Goal: Obtain resource: Obtain resource

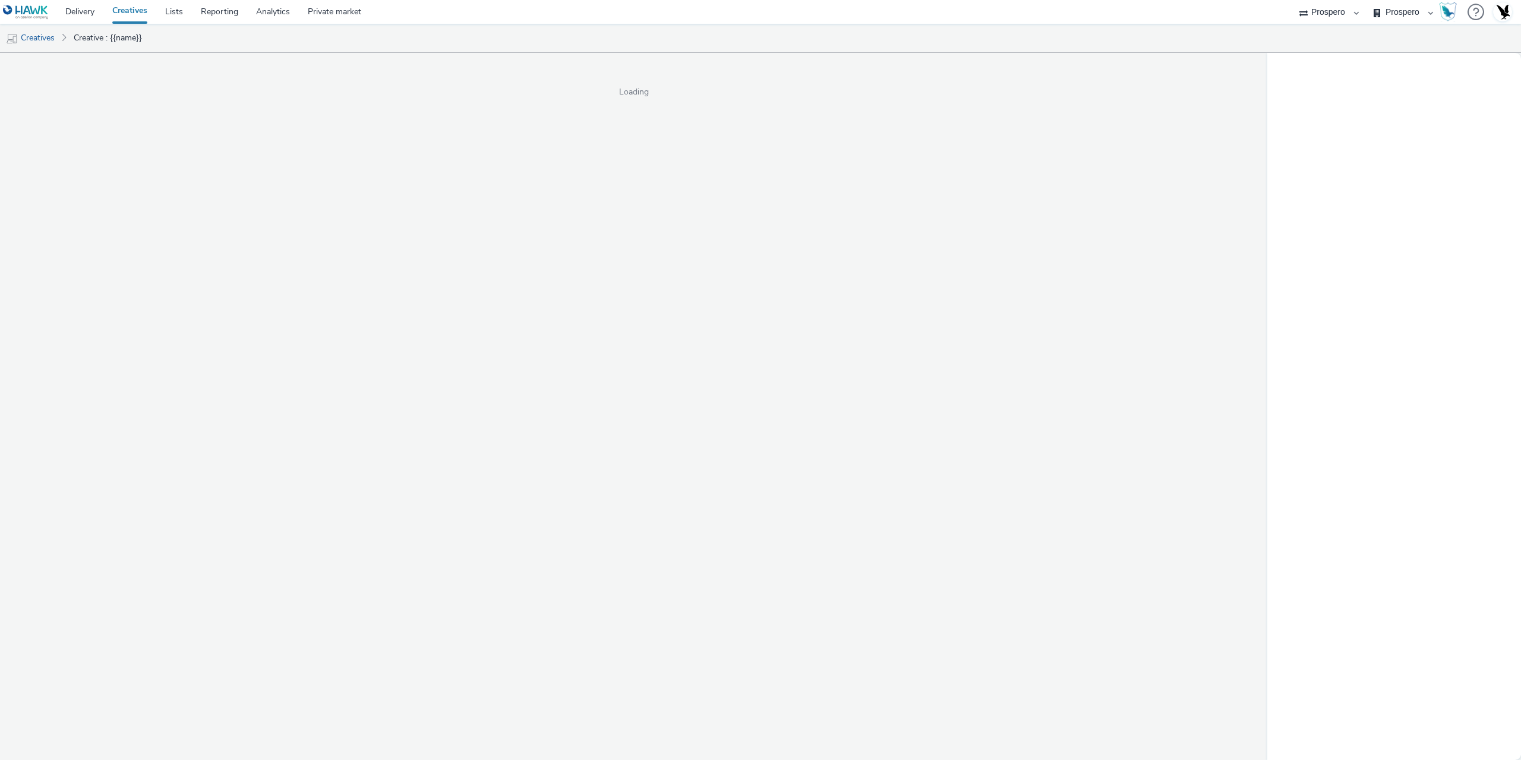
select select "47c37c18-910e-43a3-bb91-a2beb2847406"
select select "b1b940d3-d05b-48b5-821e-f328c33b988b"
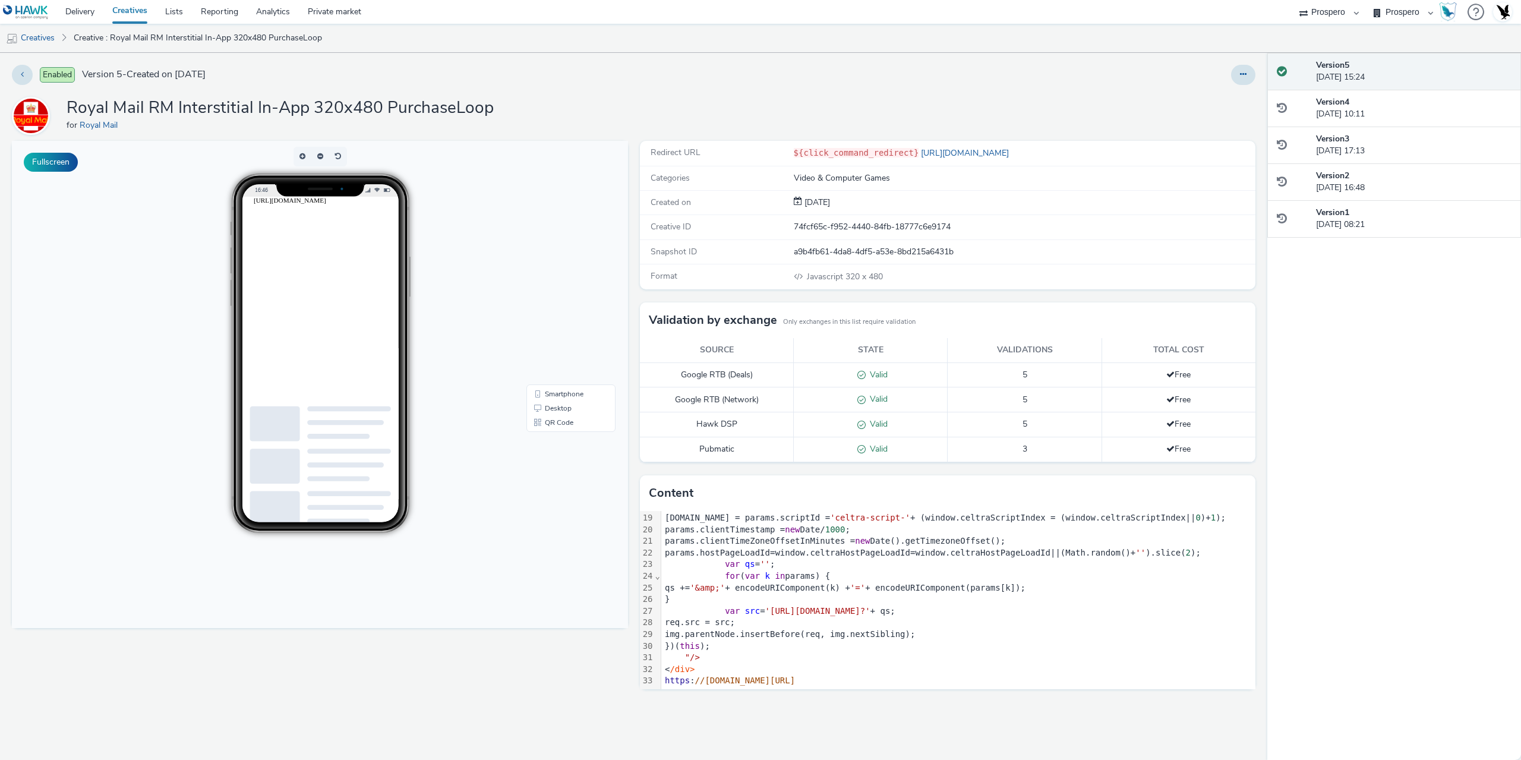
scroll to position [220, 0]
drag, startPoint x: 771, startPoint y: 598, endPoint x: 791, endPoint y: 602, distance: 19.9
click at [791, 606] on span "'[URL][DOMAIN_NAME]?'" at bounding box center [817, 611] width 105 height 10
drag, startPoint x: 768, startPoint y: 601, endPoint x: 910, endPoint y: 601, distance: 142.0
click at [871, 606] on span "'[URL][DOMAIN_NAME]?'" at bounding box center [817, 611] width 105 height 10
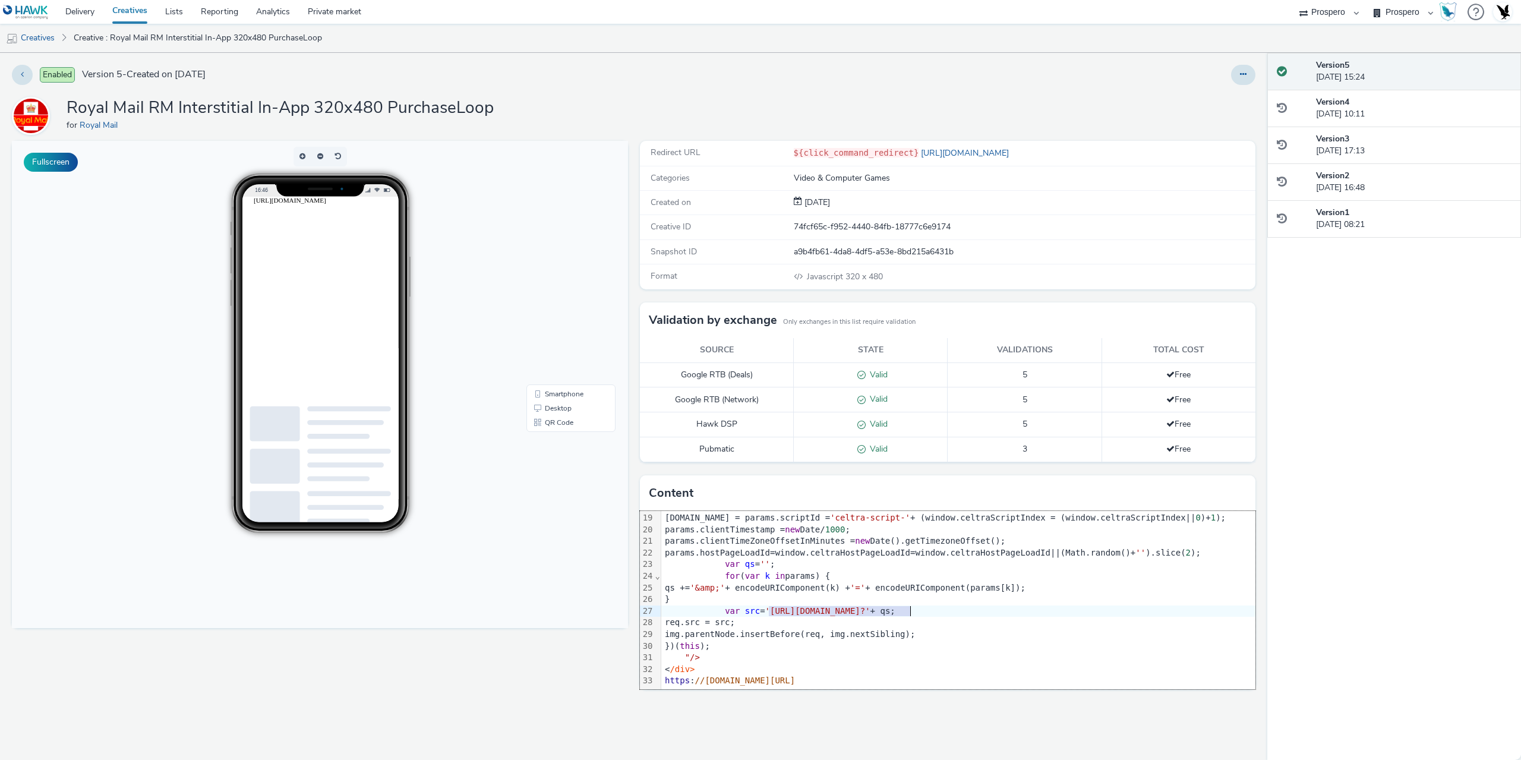
copy span "[URL][DOMAIN_NAME]"
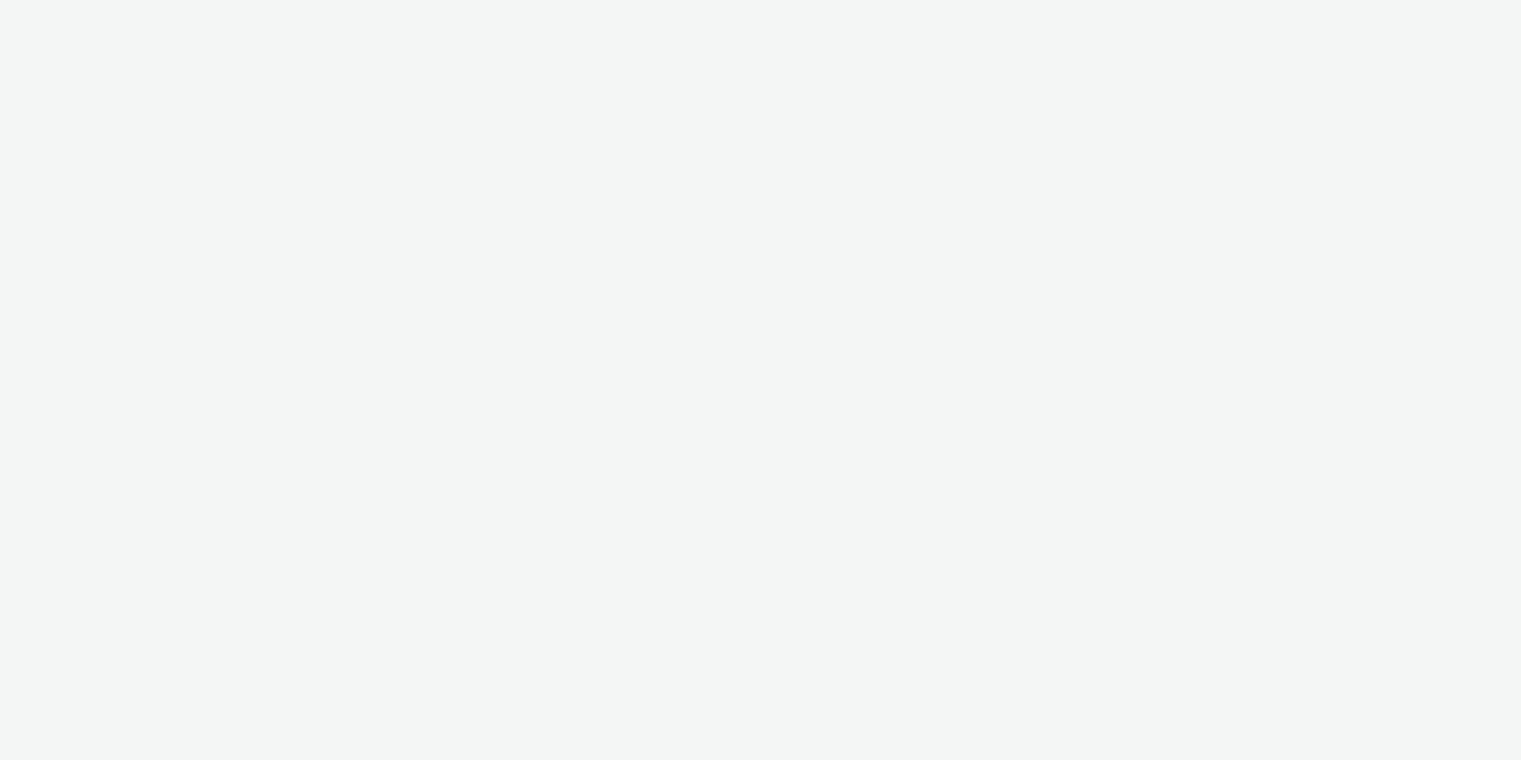
select select "47c37c18-910e-43a3-bb91-a2beb2847406"
select select "b1b940d3-d05b-48b5-821e-f328c33b988b"
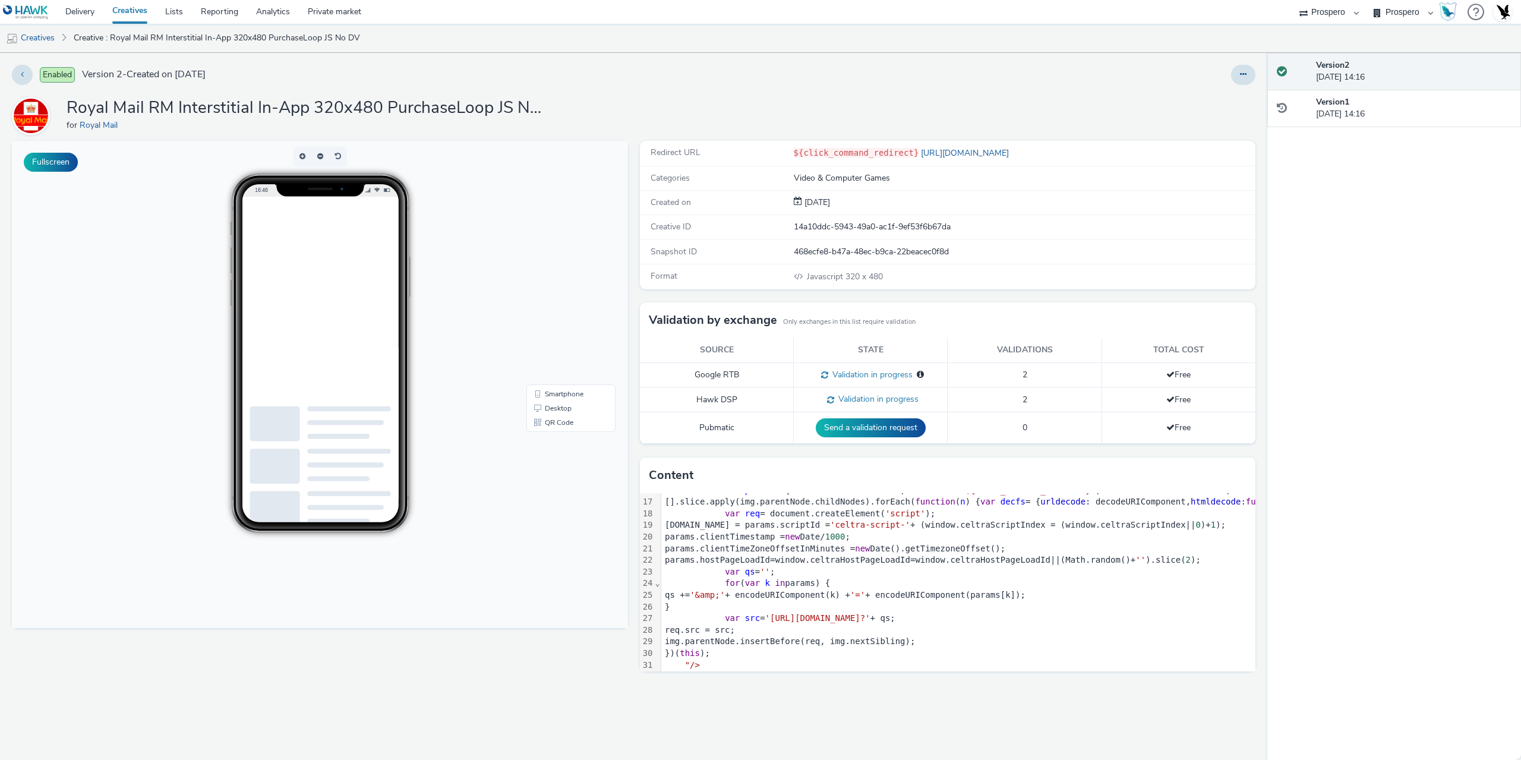
scroll to position [208, 0]
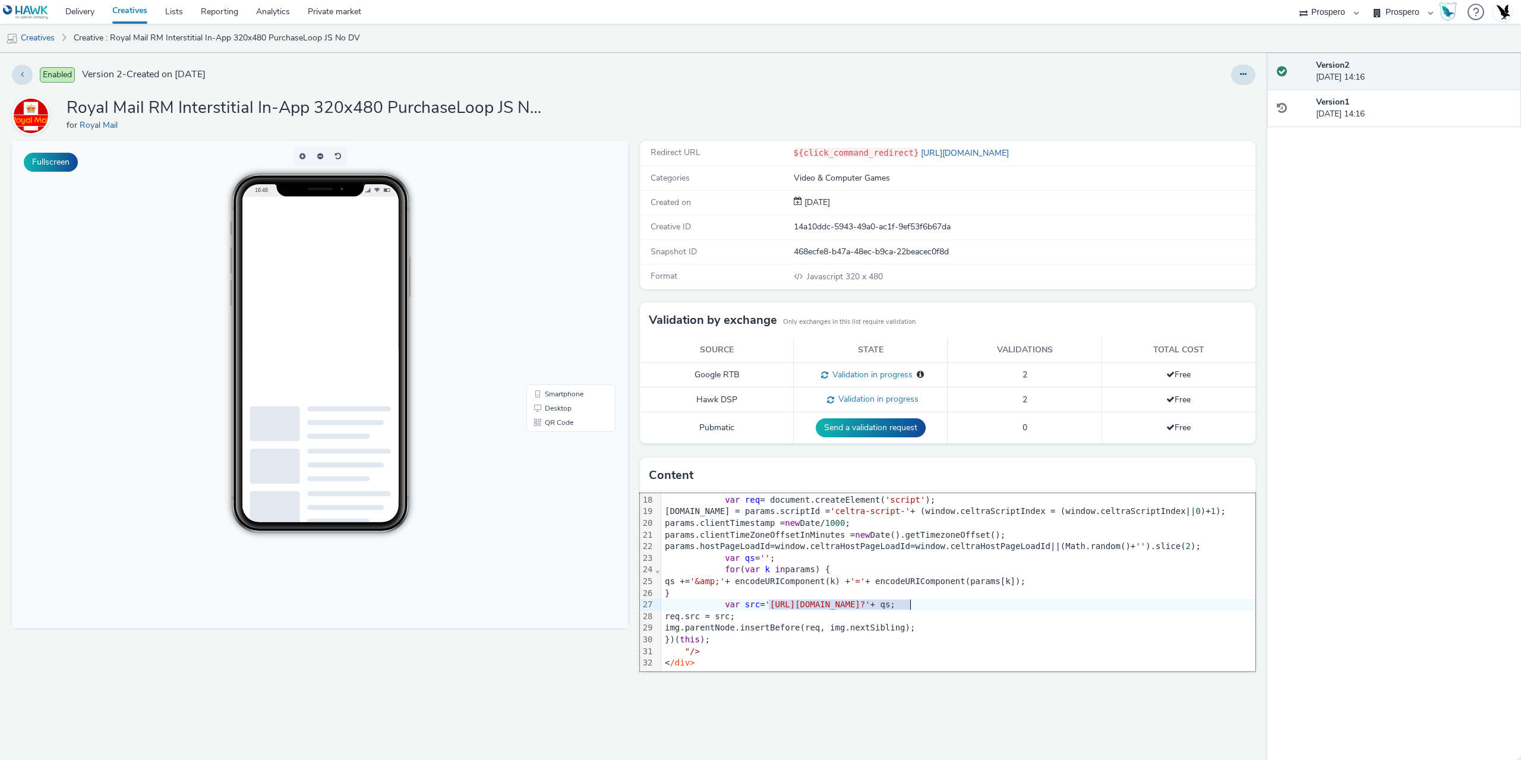
drag, startPoint x: 768, startPoint y: 594, endPoint x: 910, endPoint y: 600, distance: 141.6
click at [871, 600] on span "'https://ads.celtra.com/5e81d0c4/mraid-ad.js?'" at bounding box center [817, 605] width 105 height 10
copy span "https://ads.celtra.com/5e81d0c4"
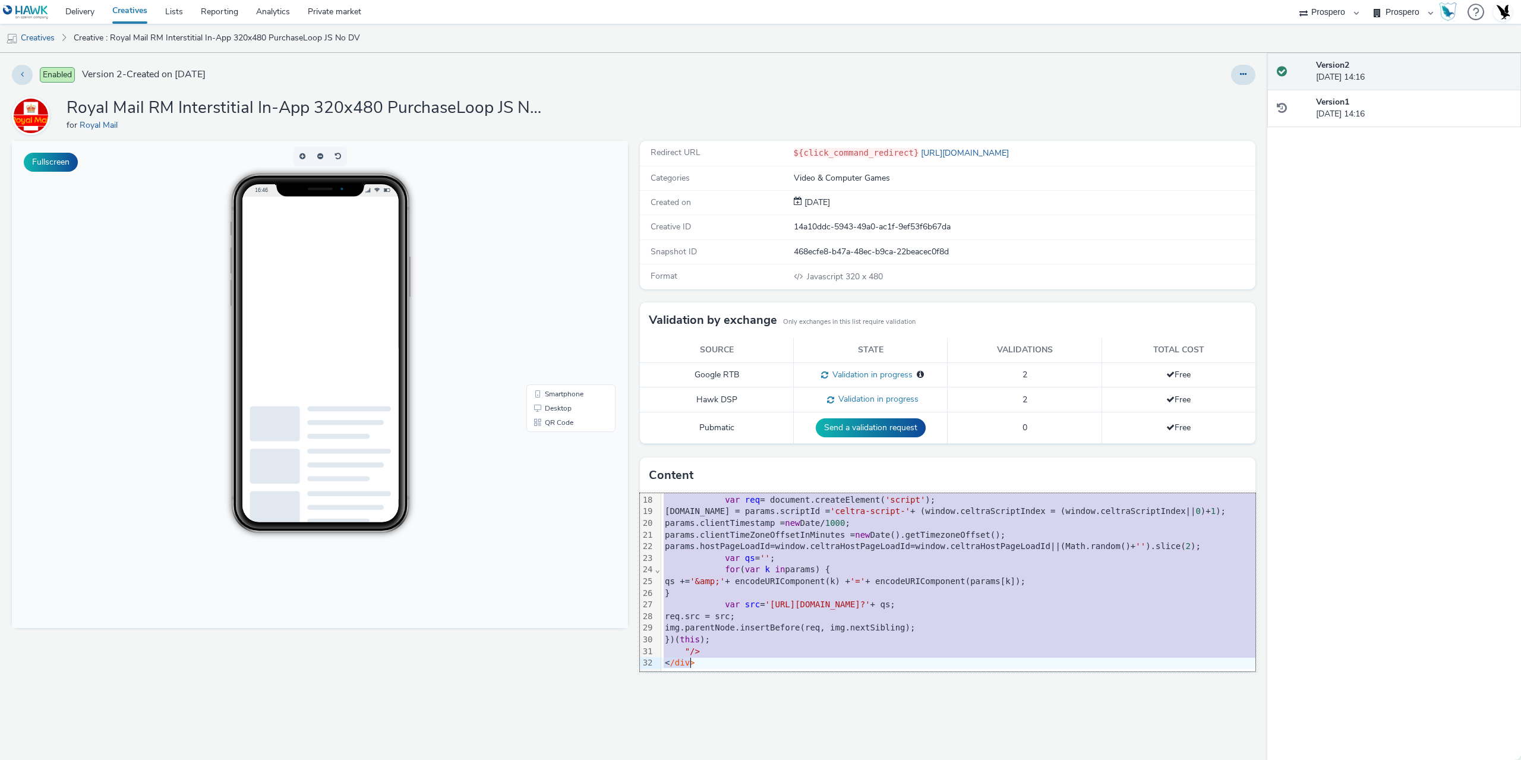
copy div "<script src= "mraid.js" >< /script> <div class = "celtra-ad-v3" > <!-- eas.JHtI…"
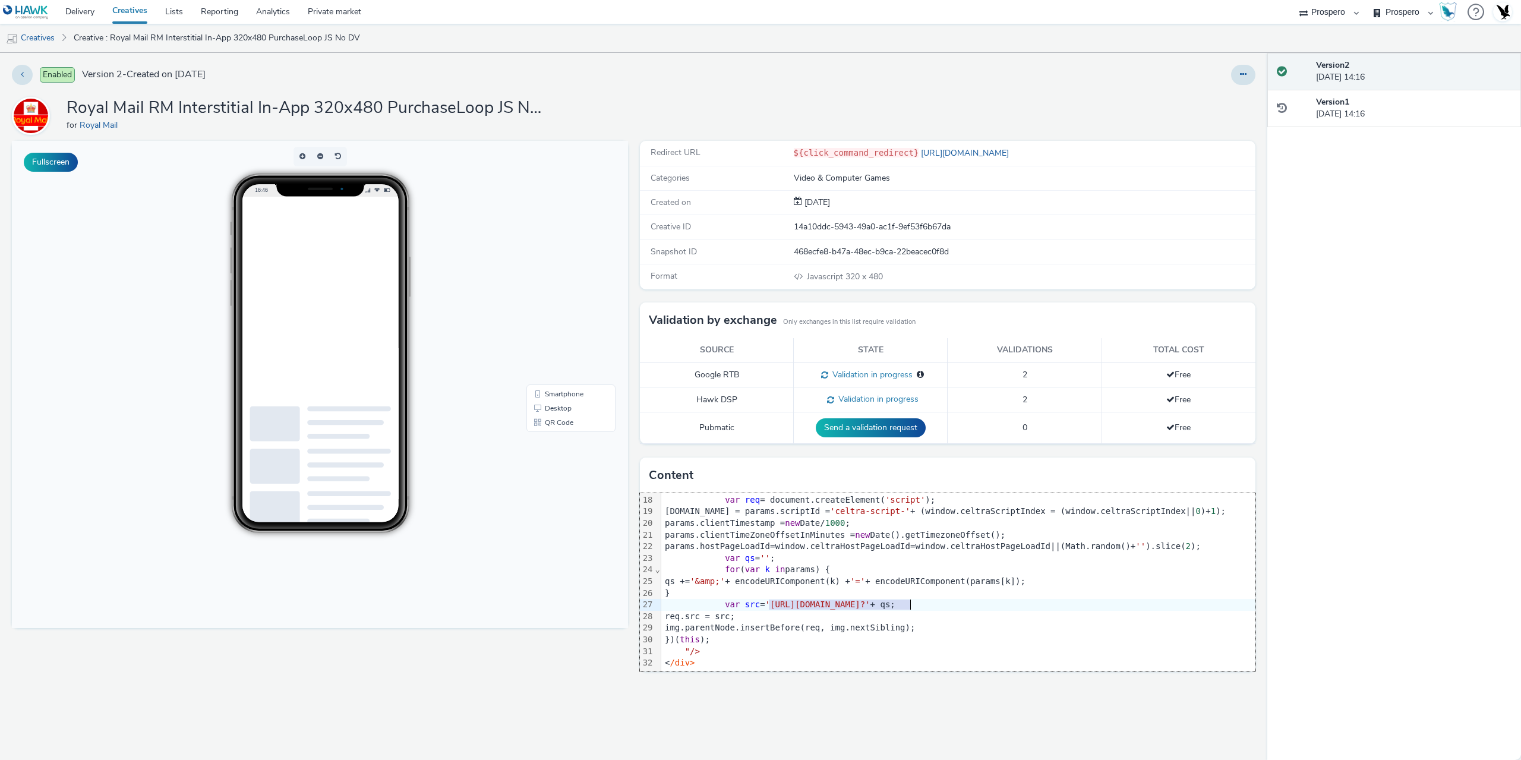
drag, startPoint x: 771, startPoint y: 597, endPoint x: 911, endPoint y: 595, distance: 140.3
click at [871, 600] on span "'https://ads.celtra.com/5e81d0c4/mraid-ad.js?'" at bounding box center [817, 605] width 105 height 10
copy span "https://ads.celtra.com/5e81d0c4"
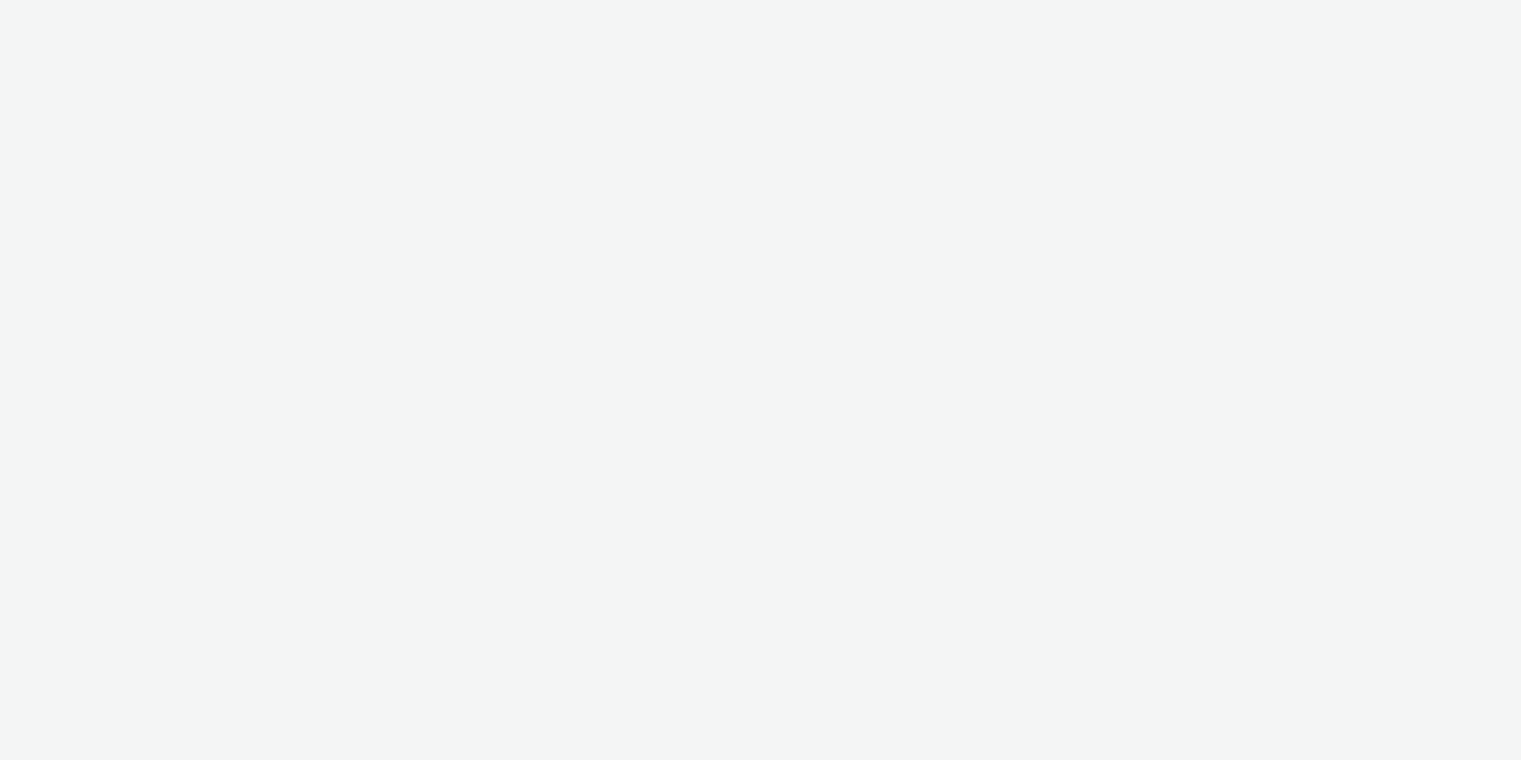
select select "47c37c18-910e-43a3-bb91-a2beb2847406"
select select "b1b940d3-d05b-48b5-821e-f328c33b988b"
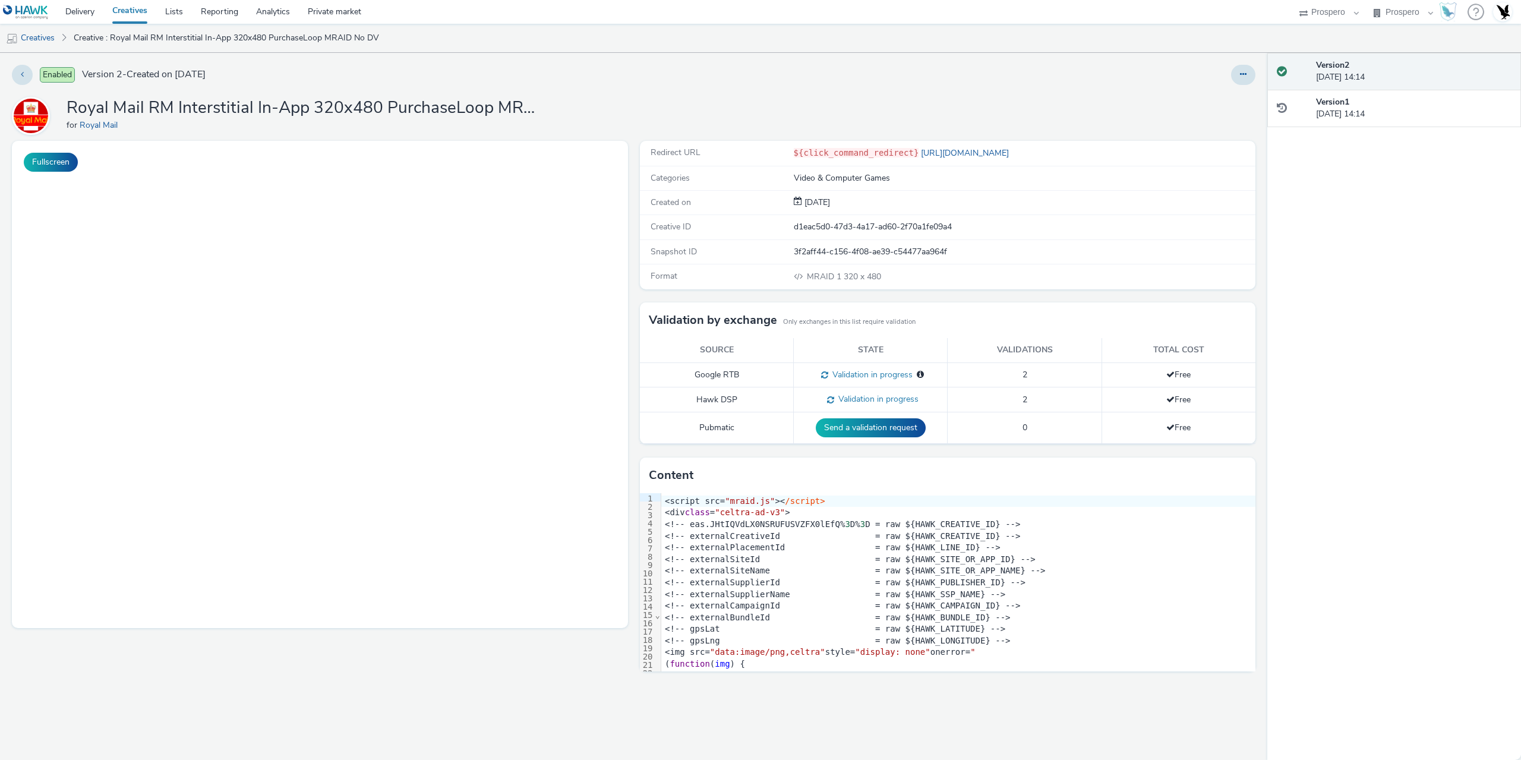
select select "47c37c18-910e-43a3-bb91-a2beb2847406"
select select "b1b940d3-d05b-48b5-821e-f328c33b988b"
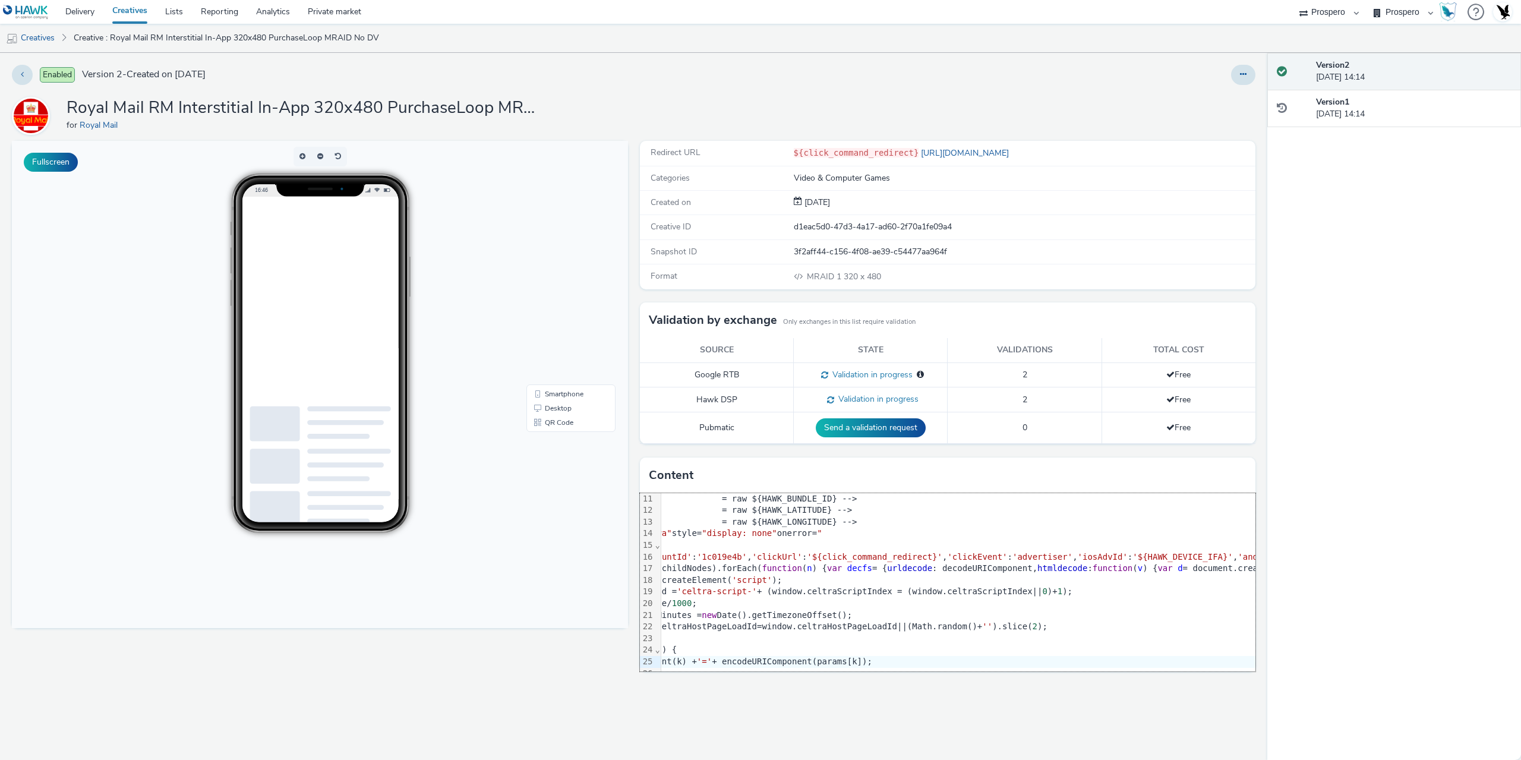
scroll to position [119, 0]
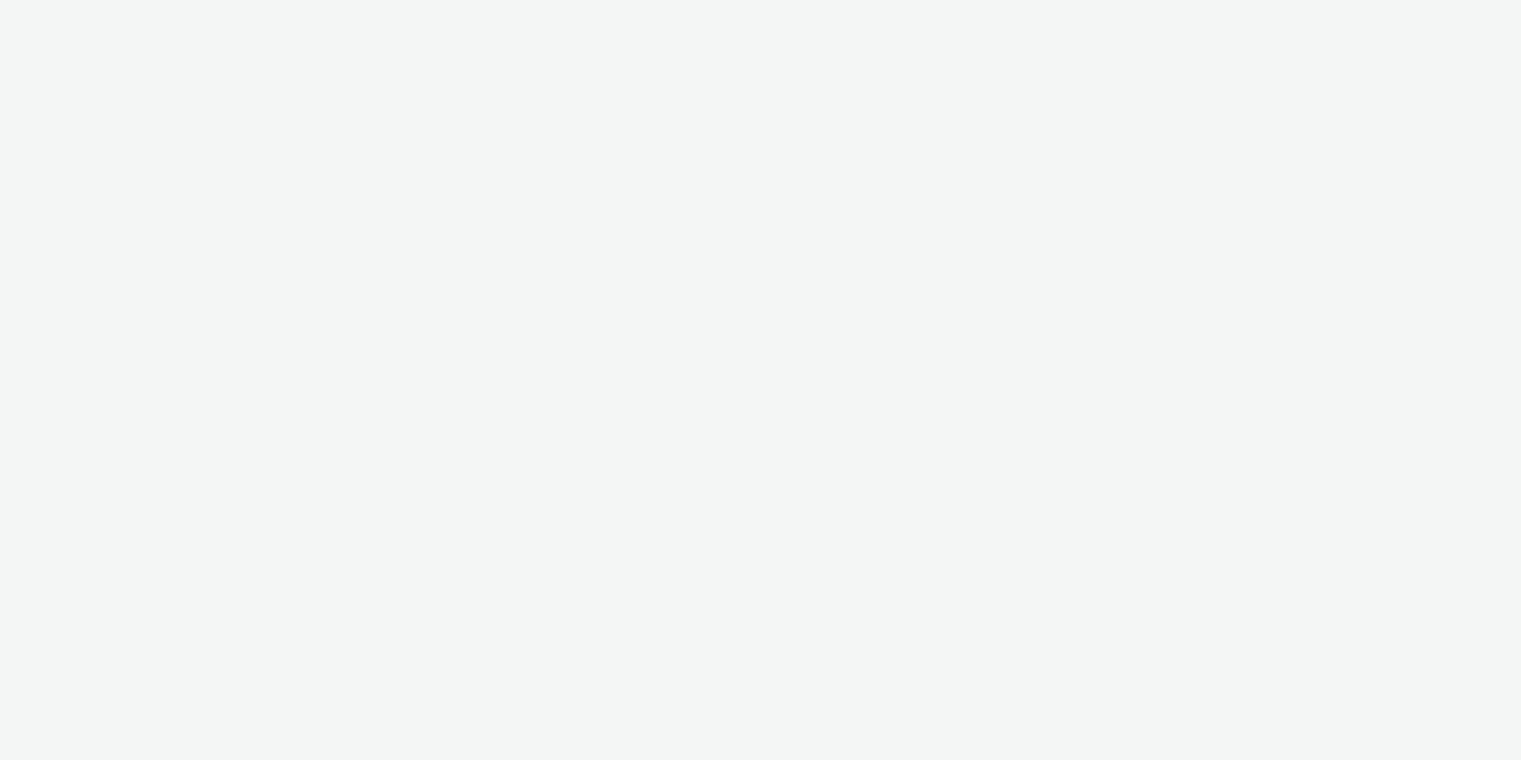
select select "47c37c18-910e-43a3-bb91-a2beb2847406"
select select "b1b940d3-d05b-48b5-821e-f328c33b988b"
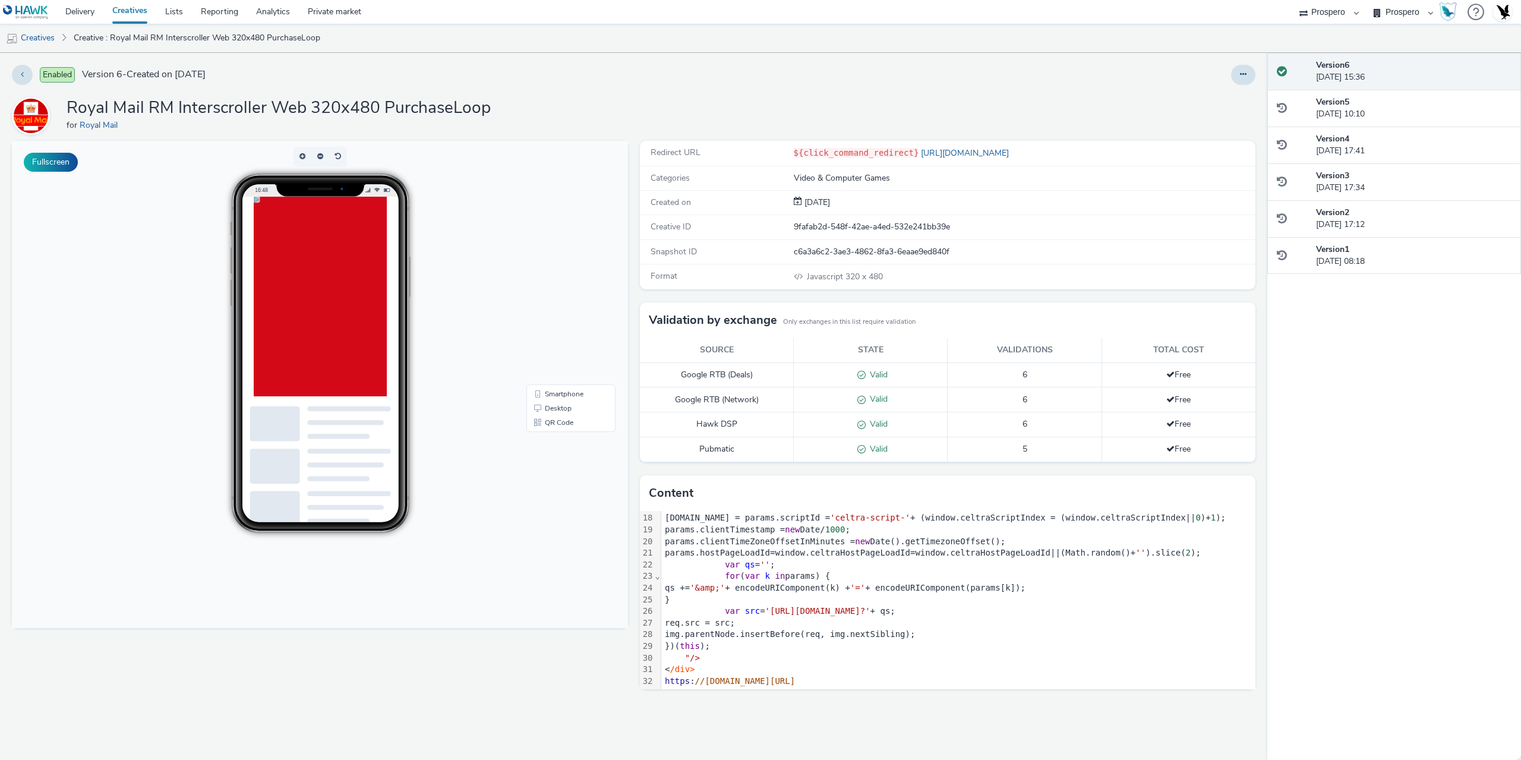
scroll to position [495, 0]
drag, startPoint x: 280, startPoint y: 471, endPoint x: 405, endPoint y: 469, distance: 125.4
click at [405, 469] on body "Advertisement Scroll to continue with content [URL][DOMAIN_NAME]" at bounding box center [348, 96] width 190 height 771
click at [497, 345] on body "16:48 Smartphone Desktop QR Code" at bounding box center [320, 384] width 616 height 487
click at [443, 669] on div "Fullscreen" at bounding box center [323, 450] width 622 height 619
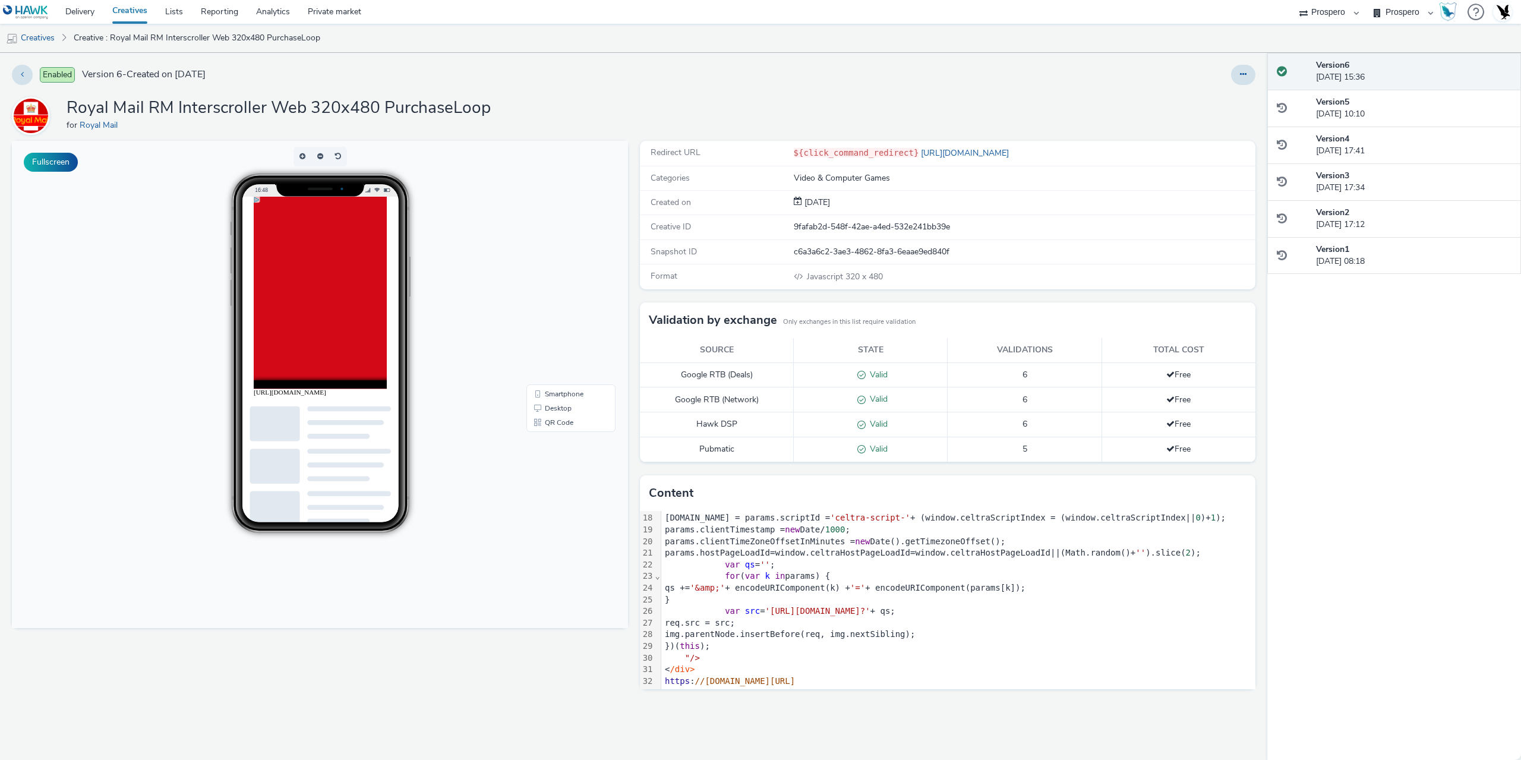
click at [455, 481] on div "16:48" at bounding box center [320, 354] width 324 height 360
click at [340, 400] on preview-dummy-content at bounding box center [320, 615] width 156 height 432
drag, startPoint x: 436, startPoint y: 441, endPoint x: 629, endPoint y: 564, distance: 228.5
click at [549, 726] on div "Fullscreen" at bounding box center [323, 450] width 622 height 619
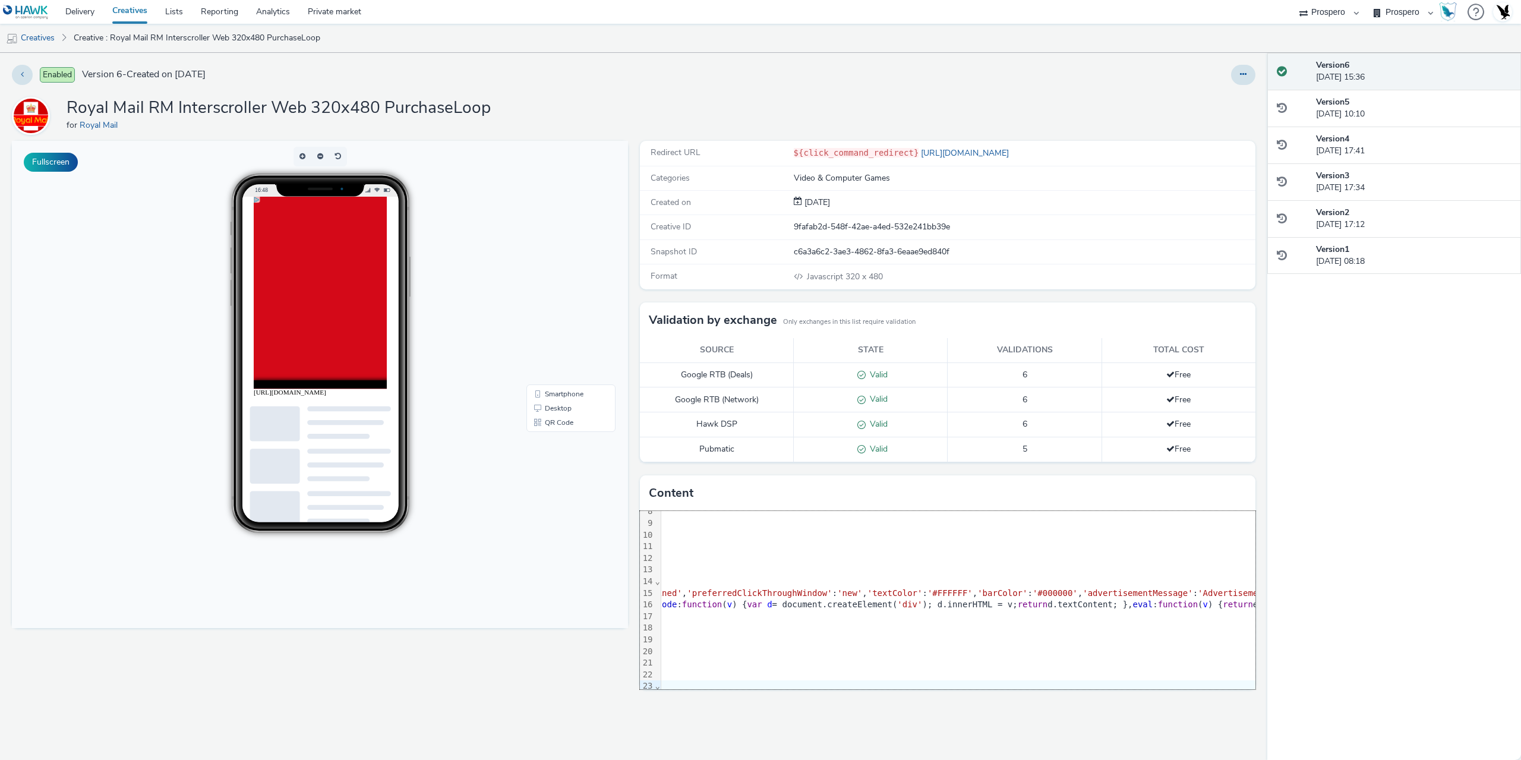
scroll to position [89, 0]
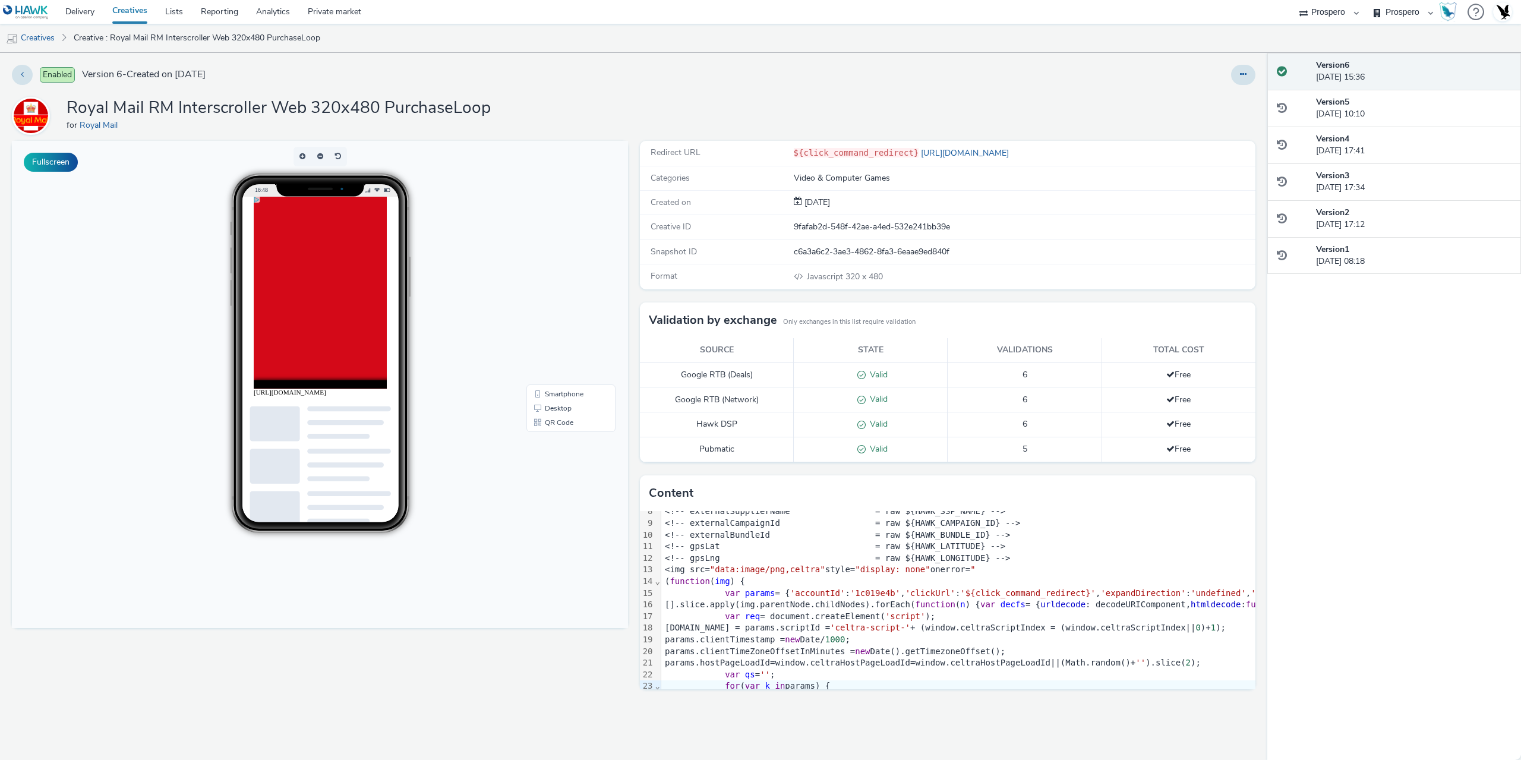
drag, startPoint x: 982, startPoint y: 593, endPoint x: 987, endPoint y: 584, distance: 10.6
click at [985, 592] on span "'${click_command_redirect}'" at bounding box center [1027, 593] width 135 height 10
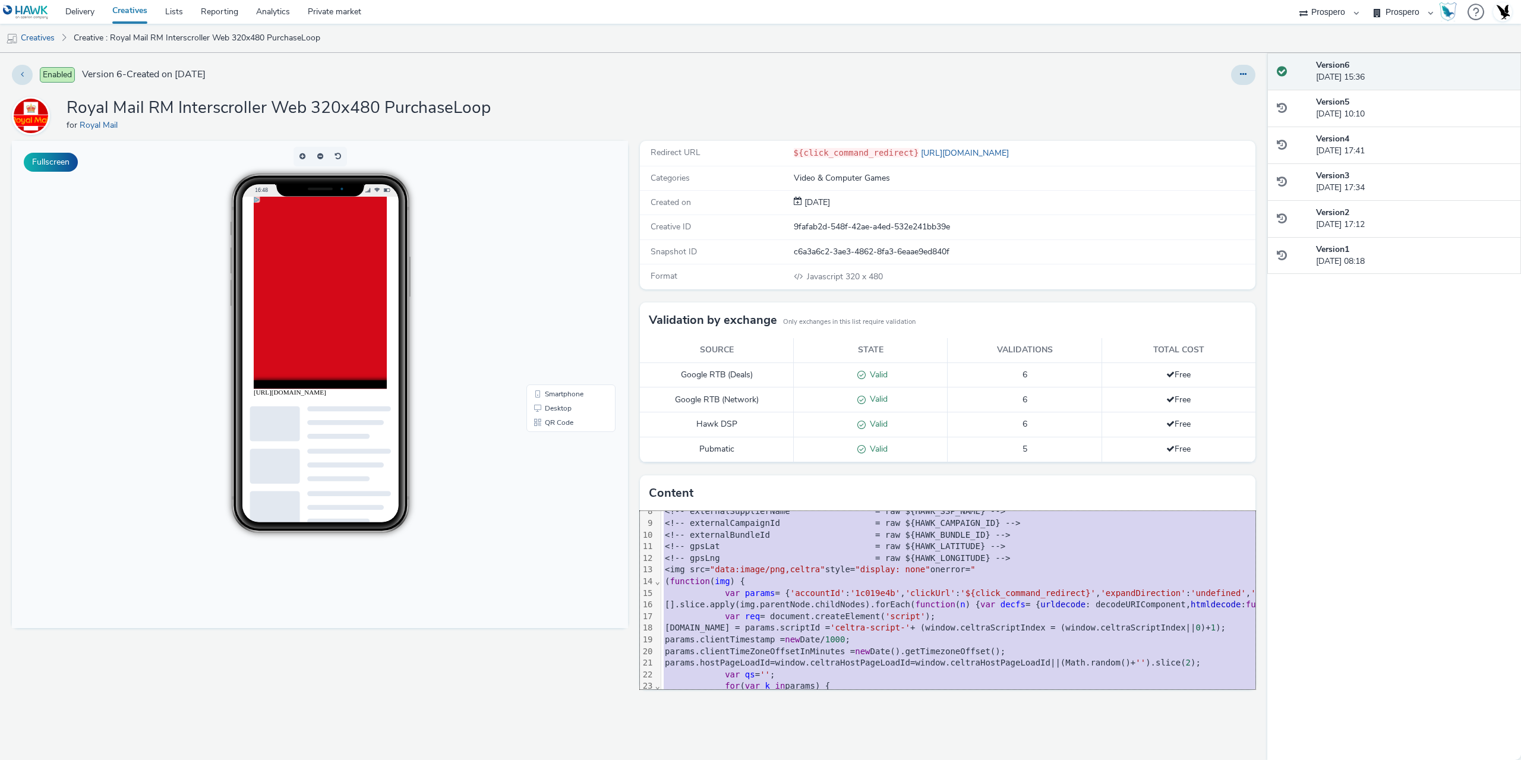
copy div "<div class = "celtra-ad-v3" > <!-- eas.JHtIQVdLX0NSRUFUSVZFX0lEfQ% 3 D% 3 D = r…"
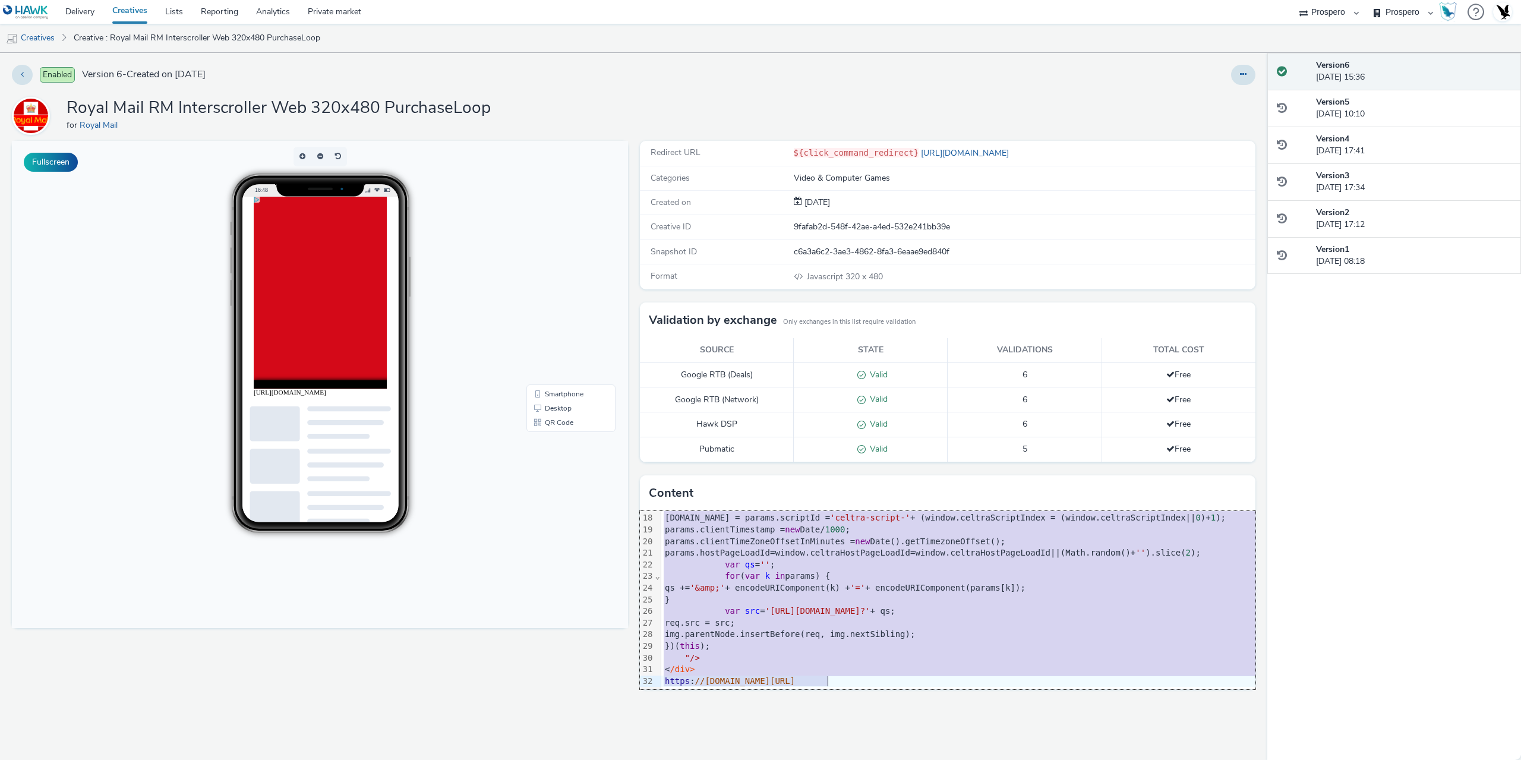
scroll to position [208, 0]
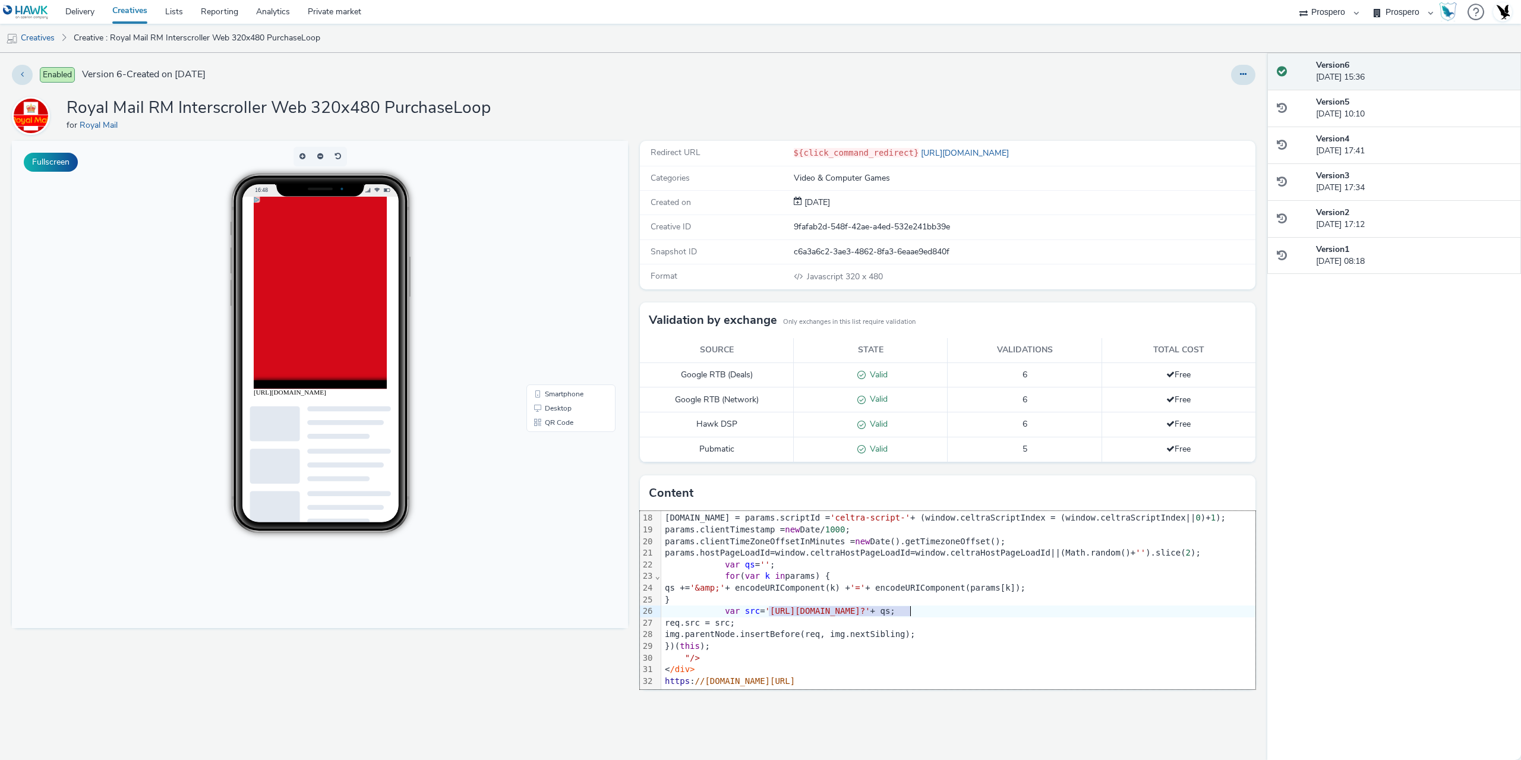
drag, startPoint x: 769, startPoint y: 600, endPoint x: 910, endPoint y: 602, distance: 140.9
click at [871, 606] on span "'[URL][DOMAIN_NAME]?'" at bounding box center [817, 611] width 105 height 10
copy span "[URL][DOMAIN_NAME]"
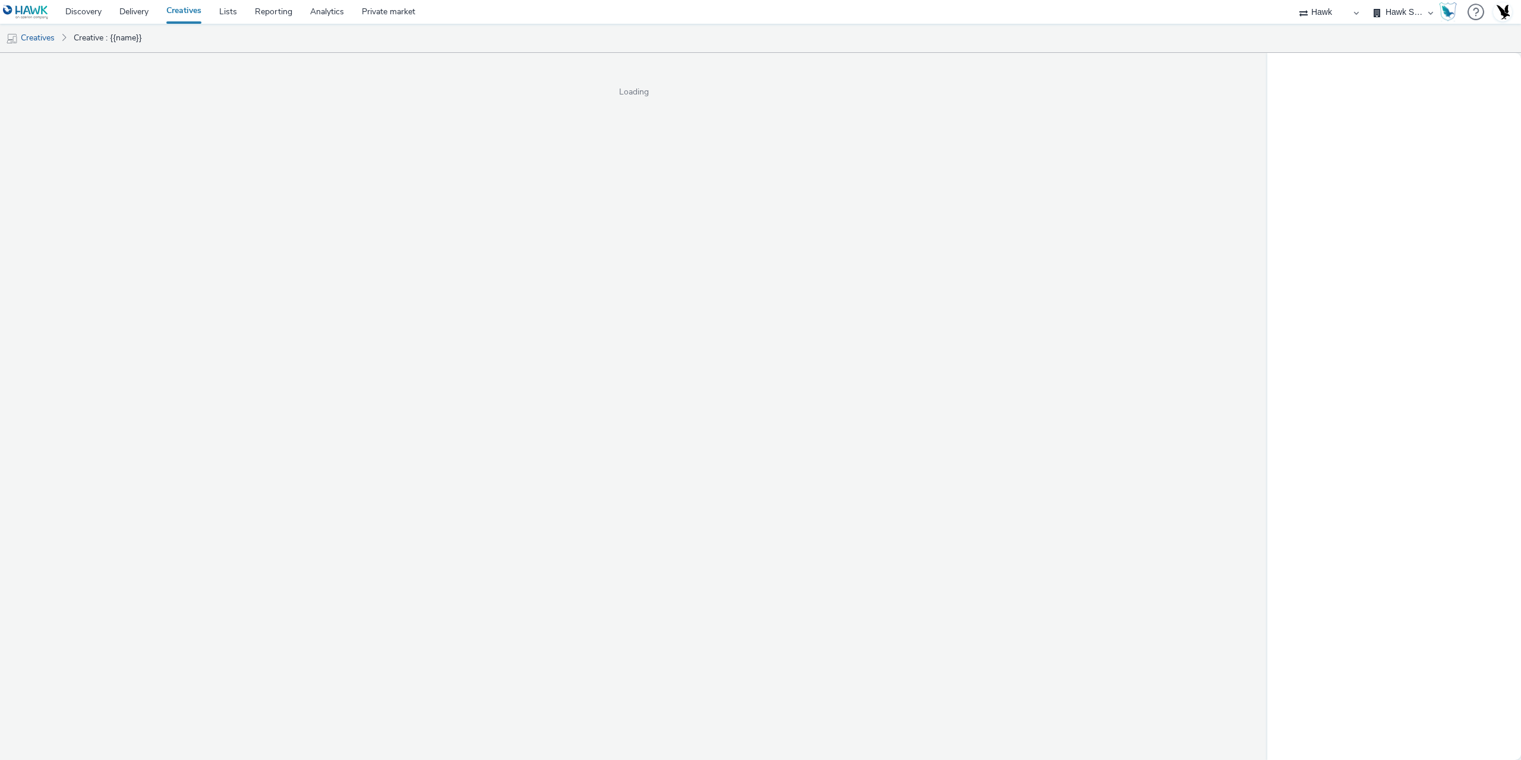
select select "11a7df10-284f-415c-b52a-427acf4c31ae"
select select "23ac11bc-76f7-45aa-bb6e-913a84dd47ea"
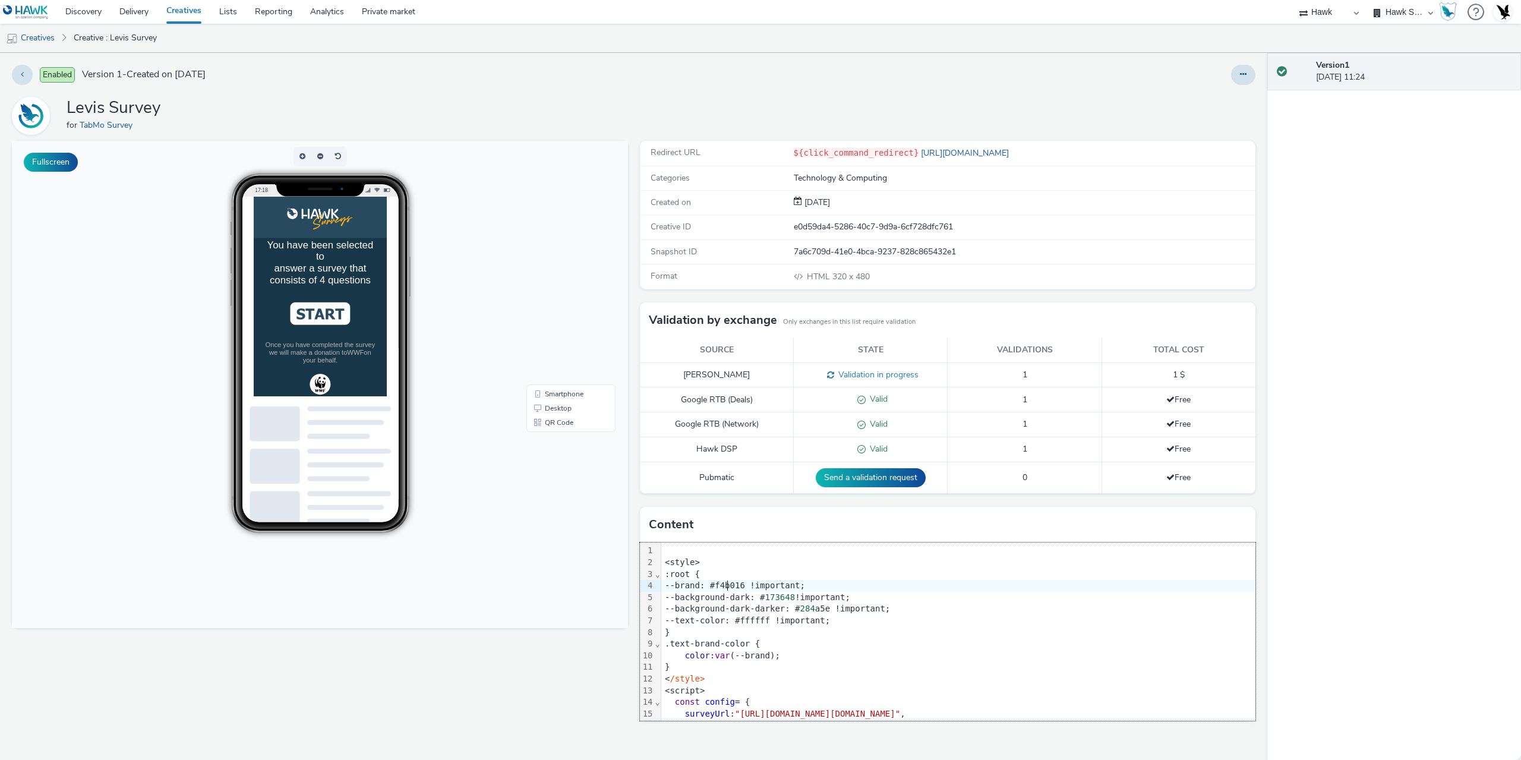
click at [727, 580] on div "--brand: #f4b016 !important;" at bounding box center [974, 586] width 627 height 12
click at [633, 107] on div "Levis Survey for TabMo Survey" at bounding box center [634, 116] width 1244 height 38
